Goal: Navigation & Orientation: Find specific page/section

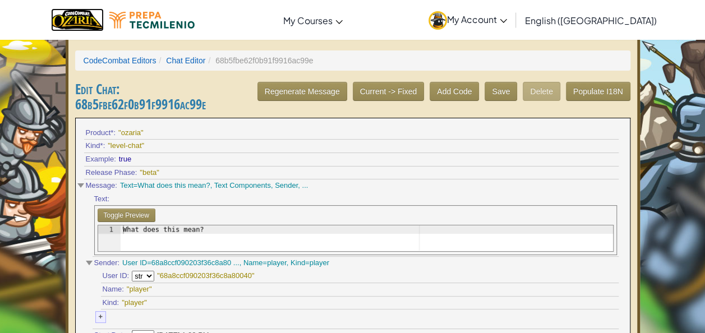
click at [103, 22] on img "Home" at bounding box center [77, 19] width 52 height 23
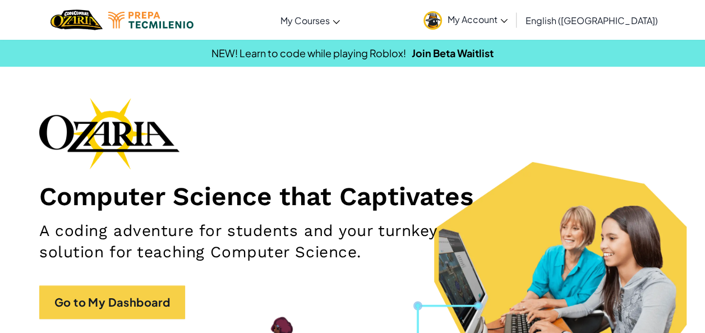
click at [442, 19] on img at bounding box center [432, 20] width 19 height 19
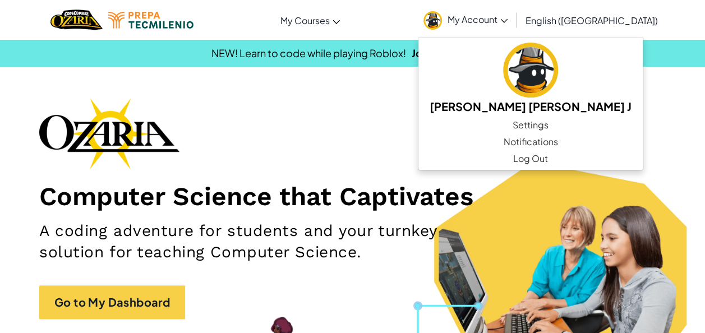
click at [595, 103] on div "Computer Science that Captivates A coding adventure for students and your turnk…" at bounding box center [352, 214] width 626 height 233
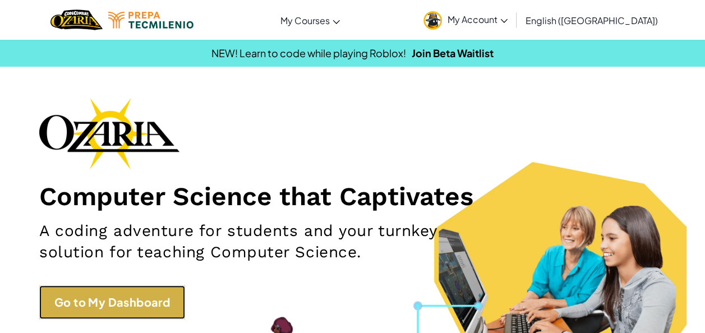
click at [173, 297] on link "Go to My Dashboard" at bounding box center [112, 302] width 146 height 34
